Goal: Task Accomplishment & Management: Manage account settings

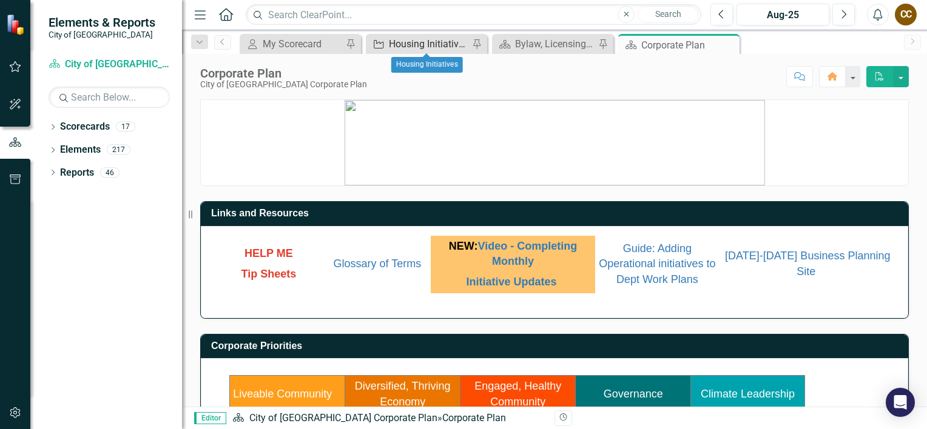
click at [425, 44] on div "Housing Initiatives" at bounding box center [429, 43] width 80 height 15
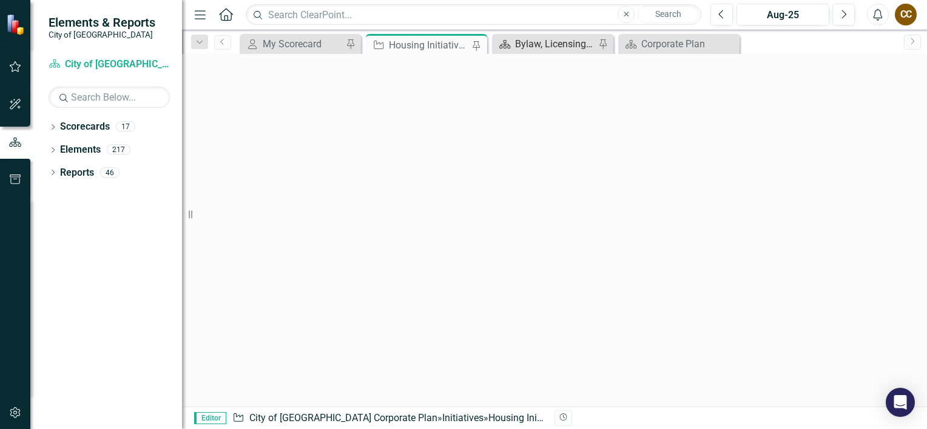
click at [544, 43] on div "Bylaw, Licensing, & Community Safety" at bounding box center [555, 43] width 80 height 15
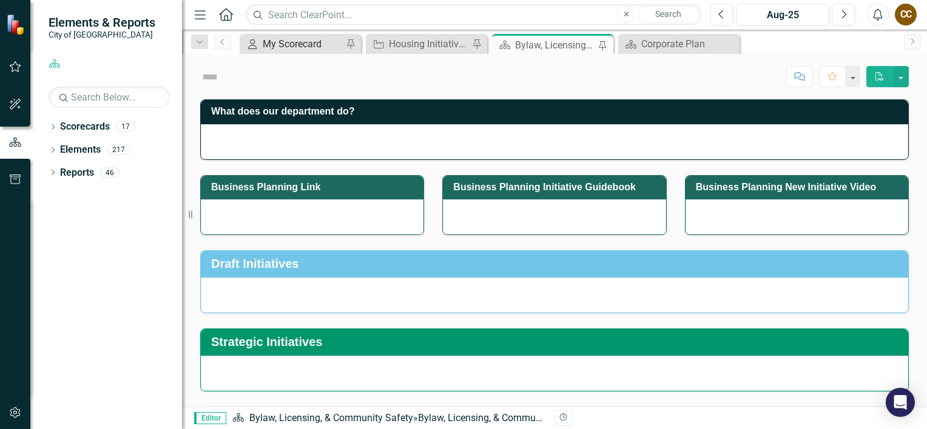
click at [283, 44] on div "My Scorecard" at bounding box center [303, 43] width 80 height 15
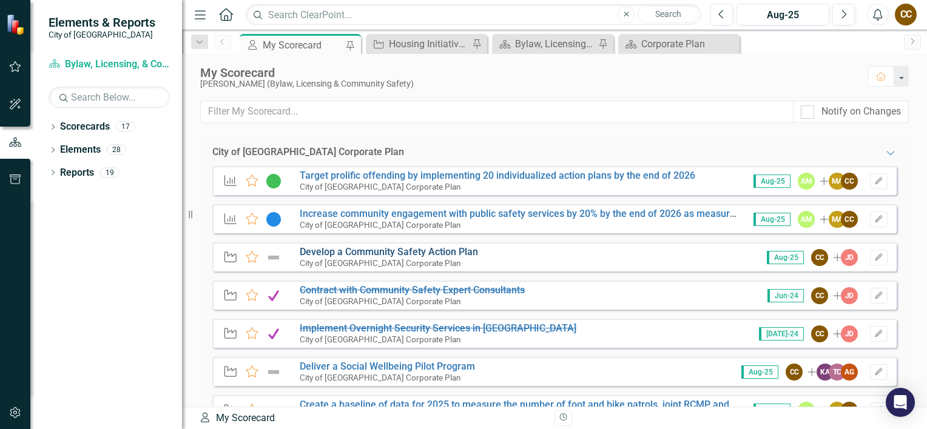
click at [379, 250] on link "Develop a Community Safety Action Plan" at bounding box center [389, 252] width 178 height 12
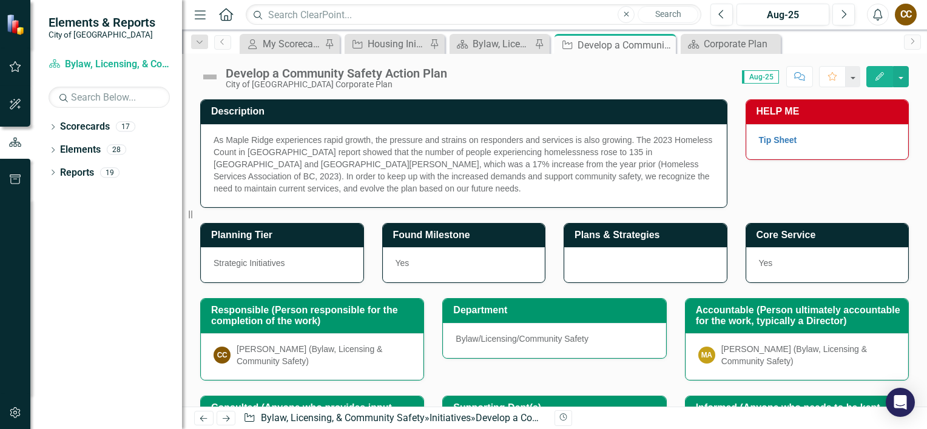
click at [881, 80] on button "Edit" at bounding box center [879, 76] width 27 height 21
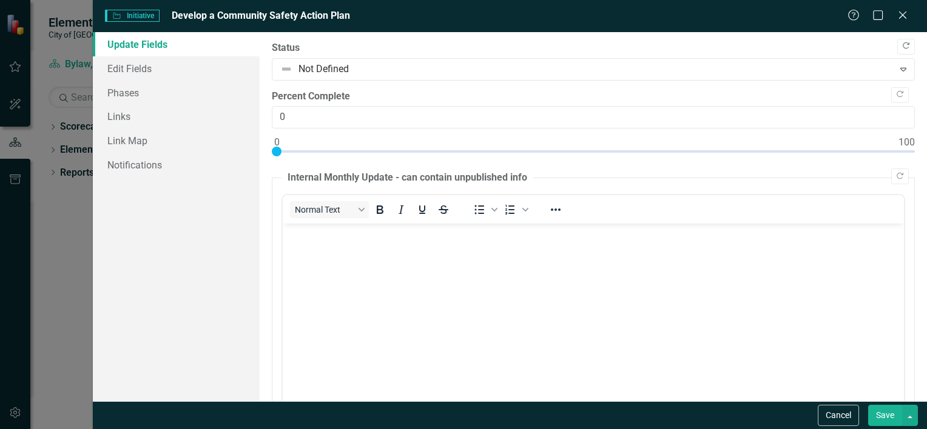
click at [901, 47] on icon "Copy Forward" at bounding box center [905, 45] width 9 height 7
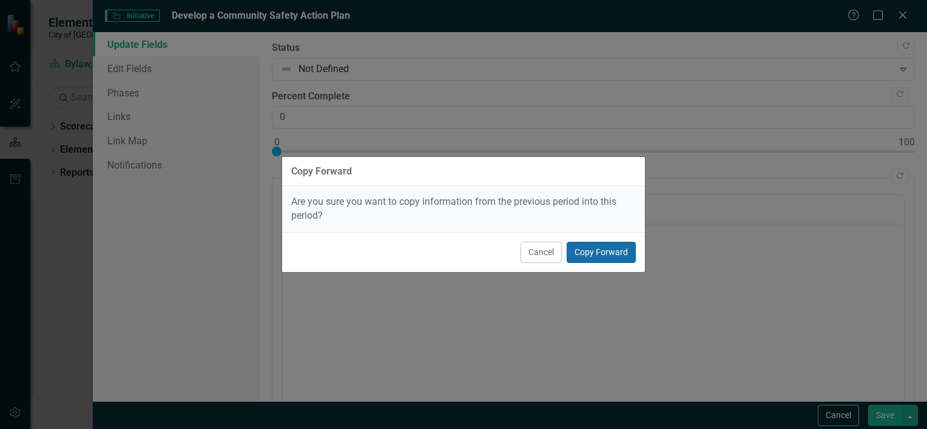
click at [601, 255] on button "Copy Forward" at bounding box center [601, 252] width 69 height 21
type input "75"
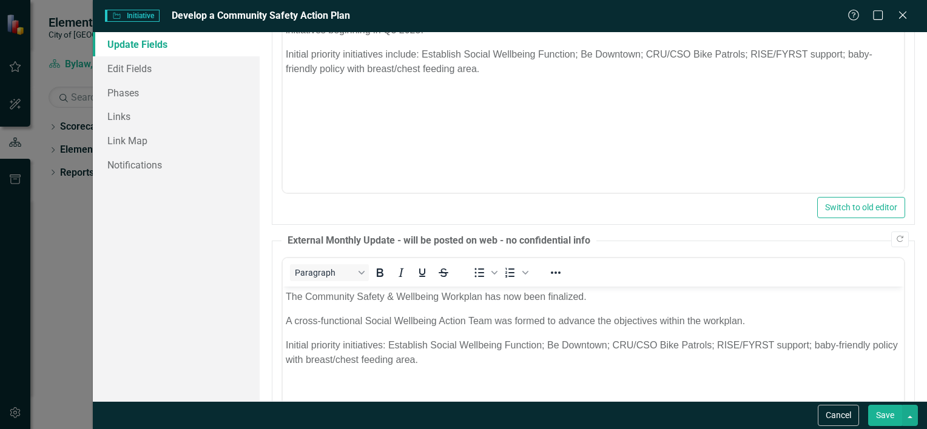
scroll to position [121, 0]
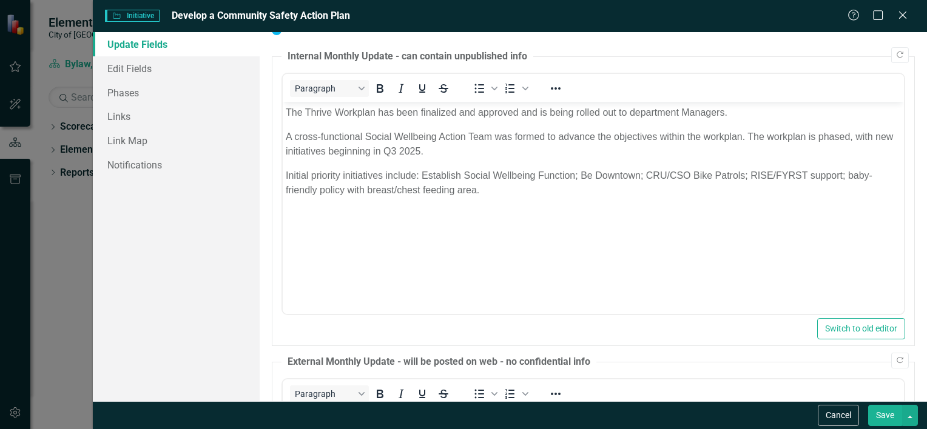
click at [491, 195] on p "Initial priority initiatives include: Establish Social Wellbeing Function; Be D…" at bounding box center [592, 191] width 615 height 44
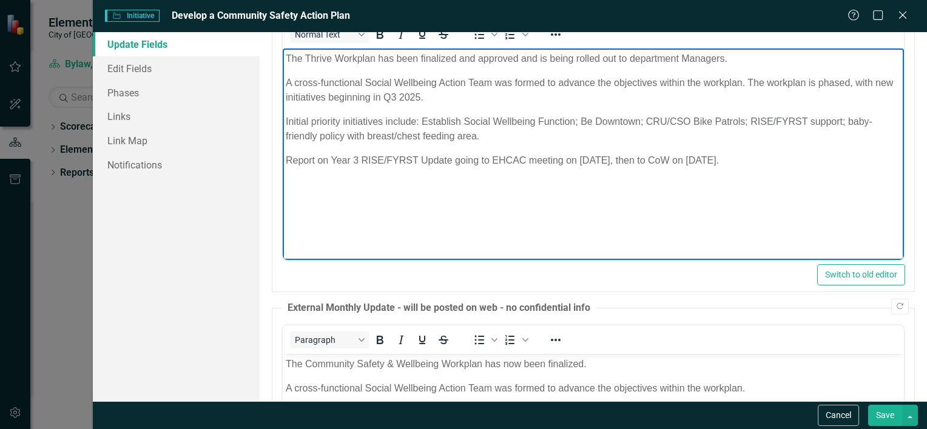
scroll to position [182, 0]
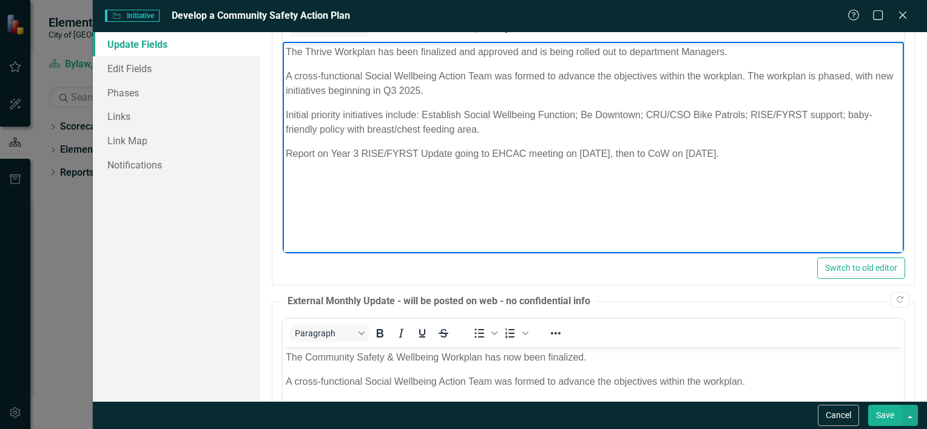
click at [875, 411] on button "Save" at bounding box center [885, 415] width 34 height 21
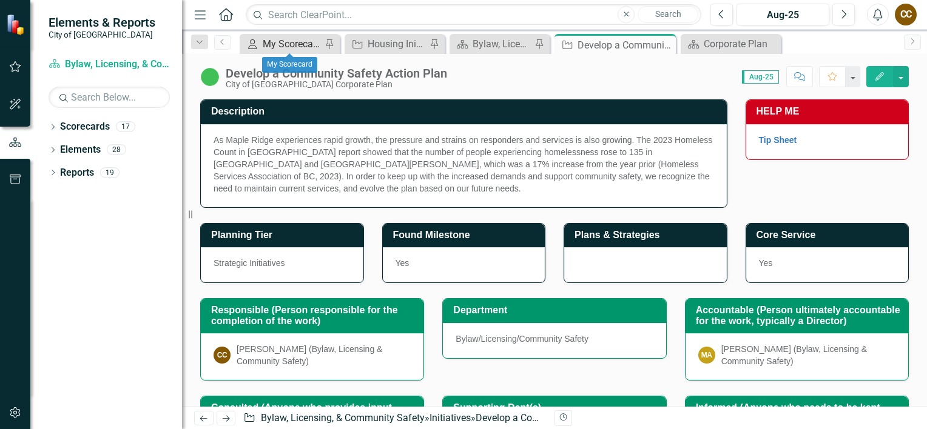
click at [281, 45] on div "My Scorecard" at bounding box center [292, 43] width 59 height 15
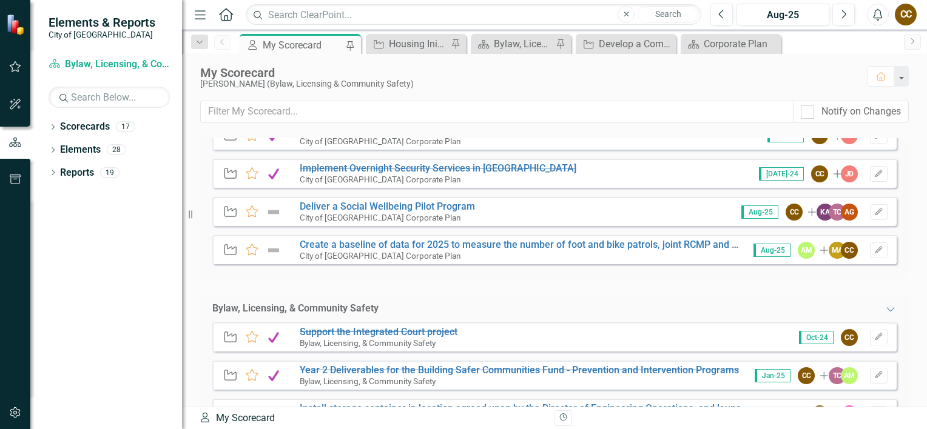
scroll to position [182, 0]
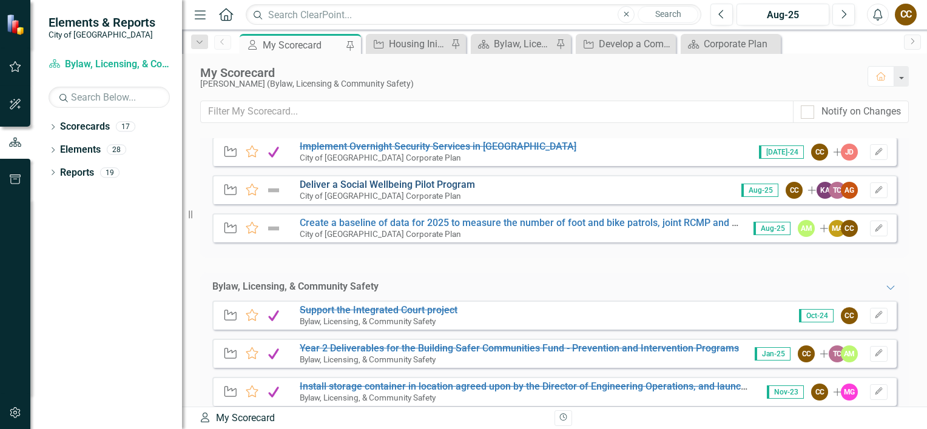
click at [326, 184] on link "Deliver a Social Wellbeing Pilot Program" at bounding box center [387, 185] width 175 height 12
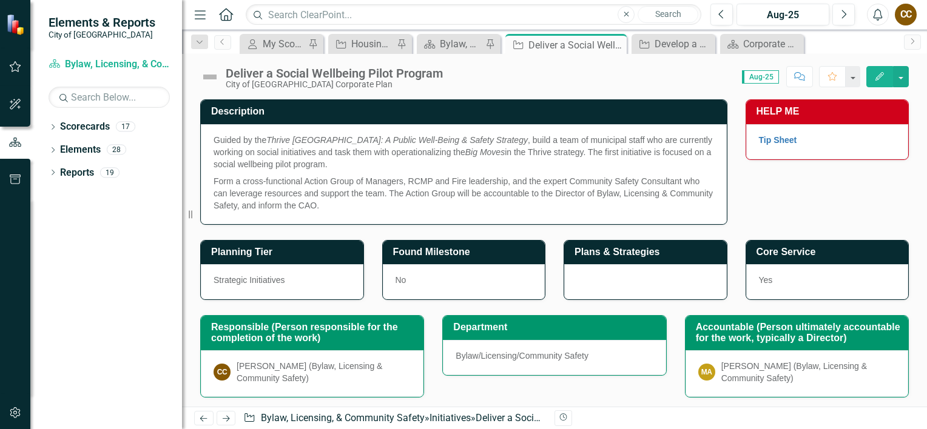
click at [875, 72] on icon "Edit" at bounding box center [879, 76] width 11 height 8
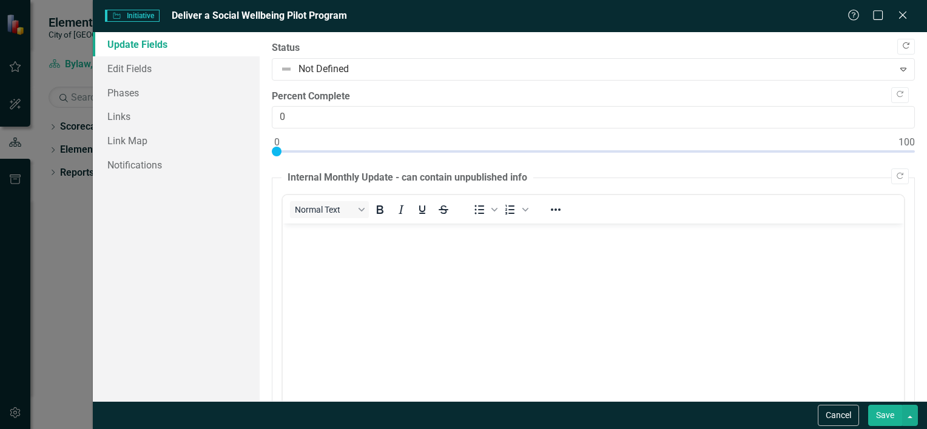
click at [901, 42] on icon "Copy Forward" at bounding box center [905, 45] width 9 height 7
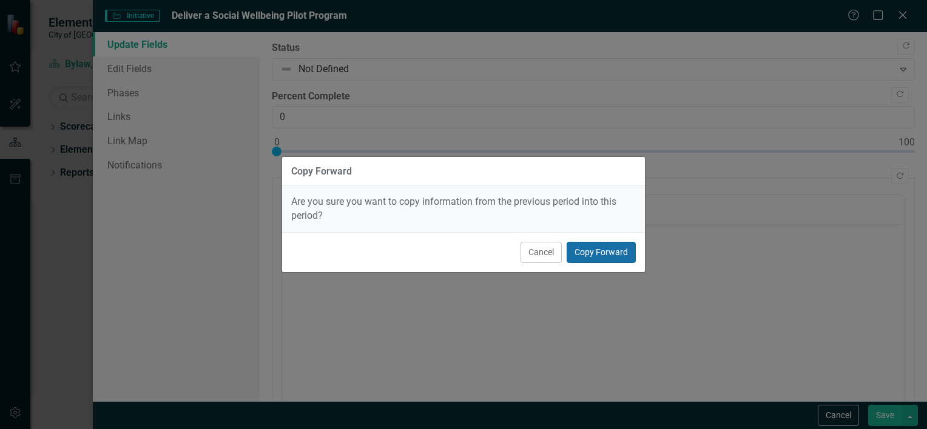
click at [595, 250] on button "Copy Forward" at bounding box center [601, 252] width 69 height 21
type input "15"
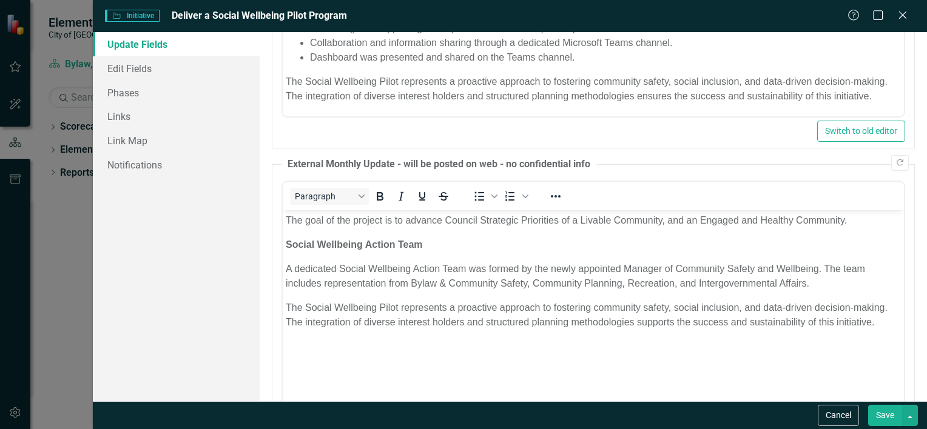
scroll to position [388, 0]
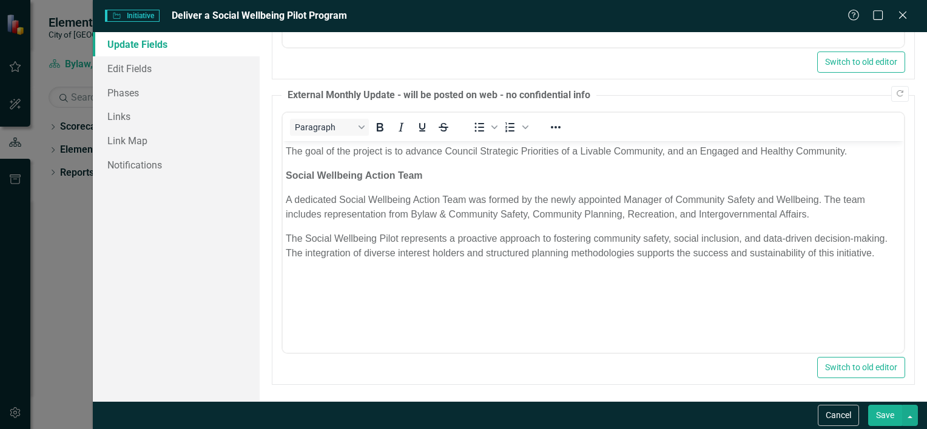
click at [885, 417] on button "Save" at bounding box center [885, 415] width 34 height 21
